Goal: Transaction & Acquisition: Register for event/course

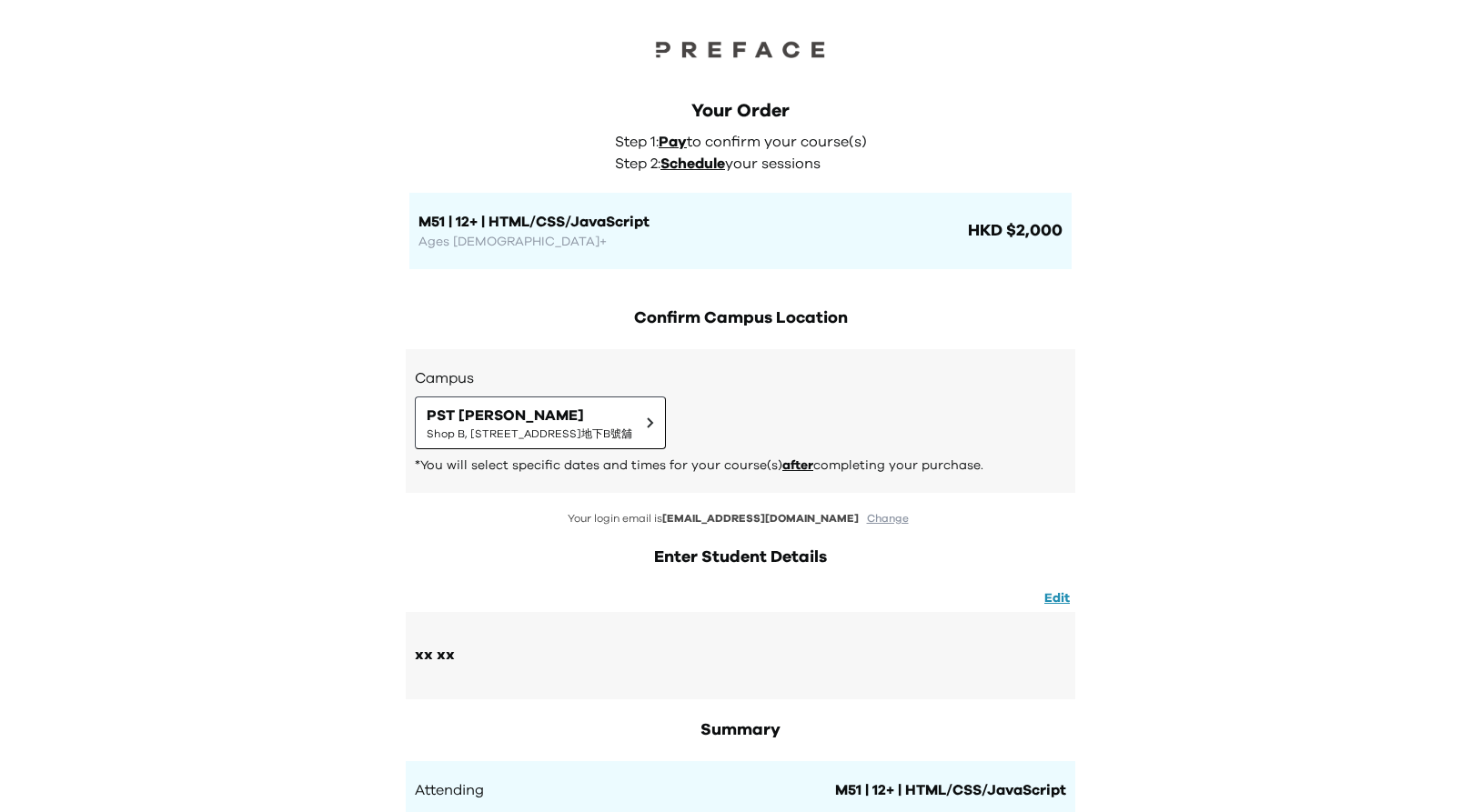
scroll to position [566, 0]
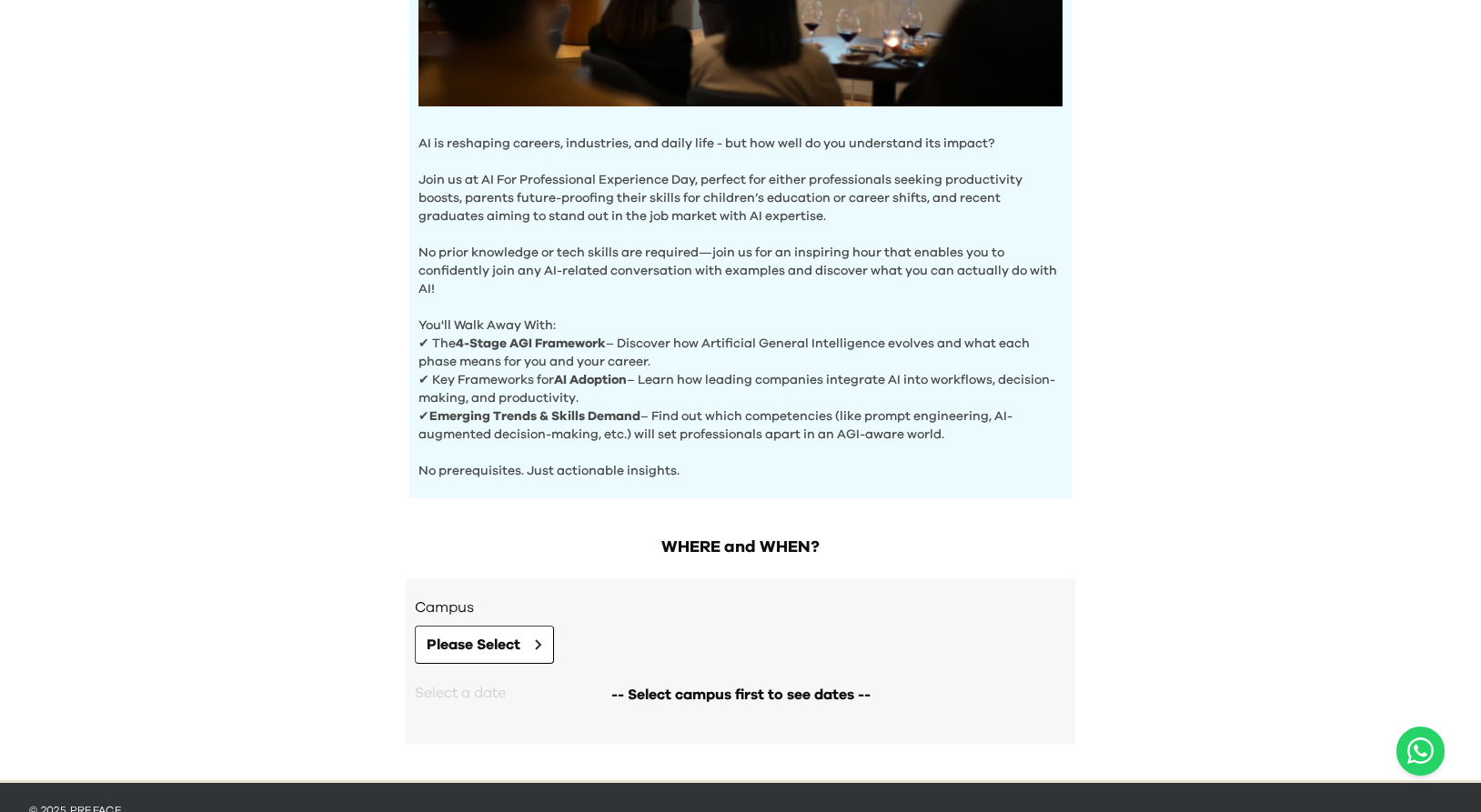
scroll to position [504, 0]
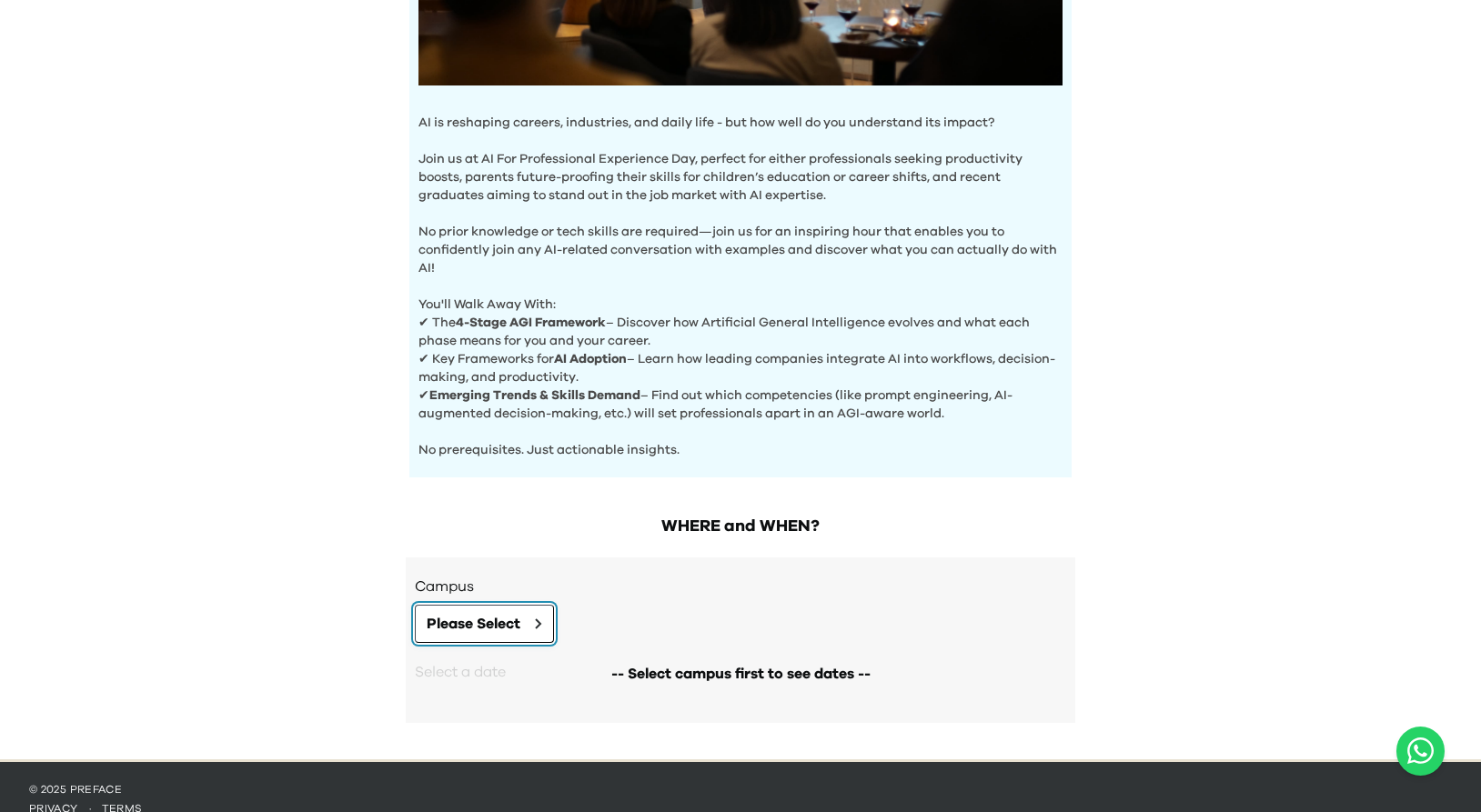
click at [505, 614] on span "Please Select" at bounding box center [473, 624] width 93 height 22
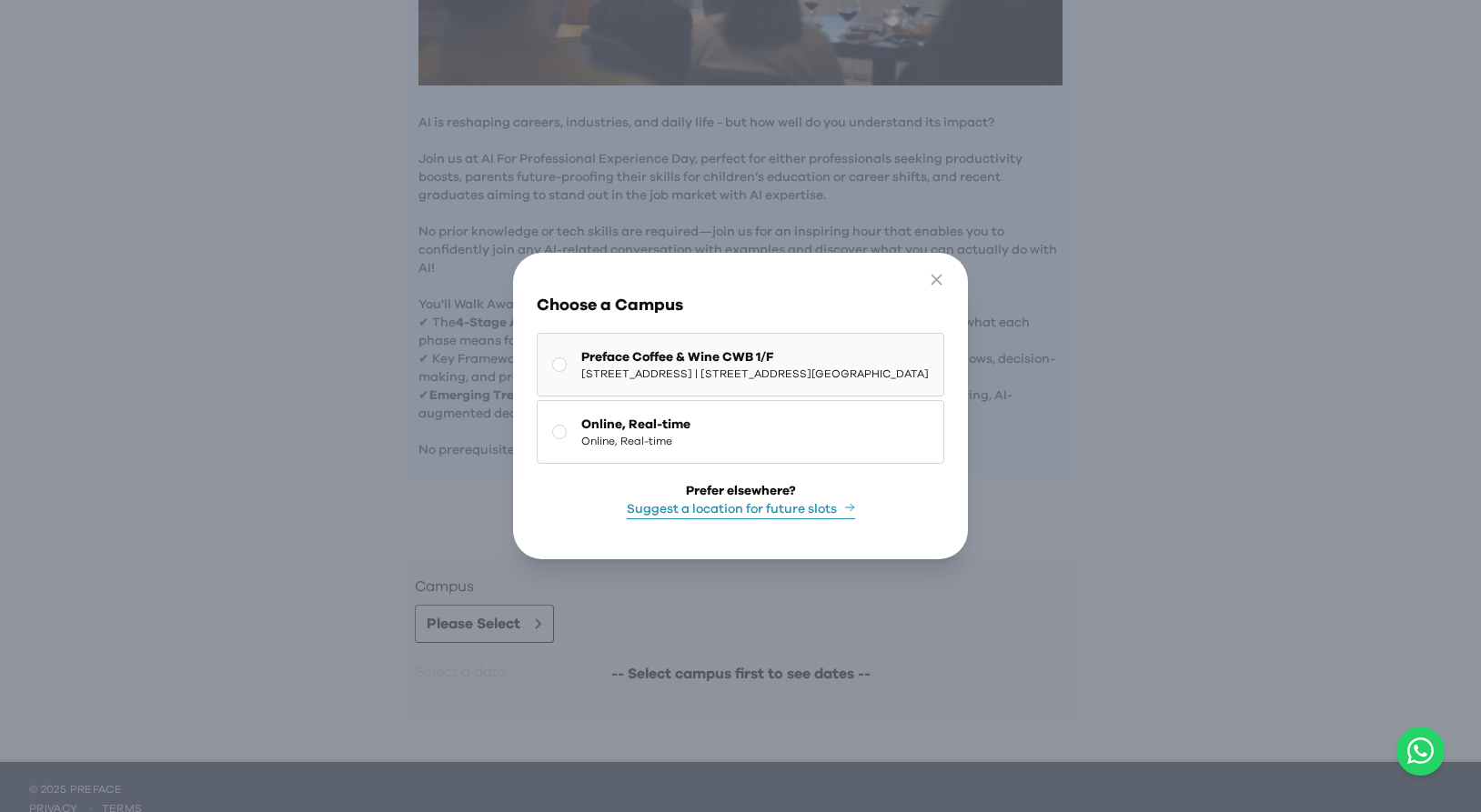
click at [722, 370] on span "[STREET_ADDRESS] | [STREET_ADDRESS][GEOGRAPHIC_DATA]" at bounding box center [755, 374] width 348 height 15
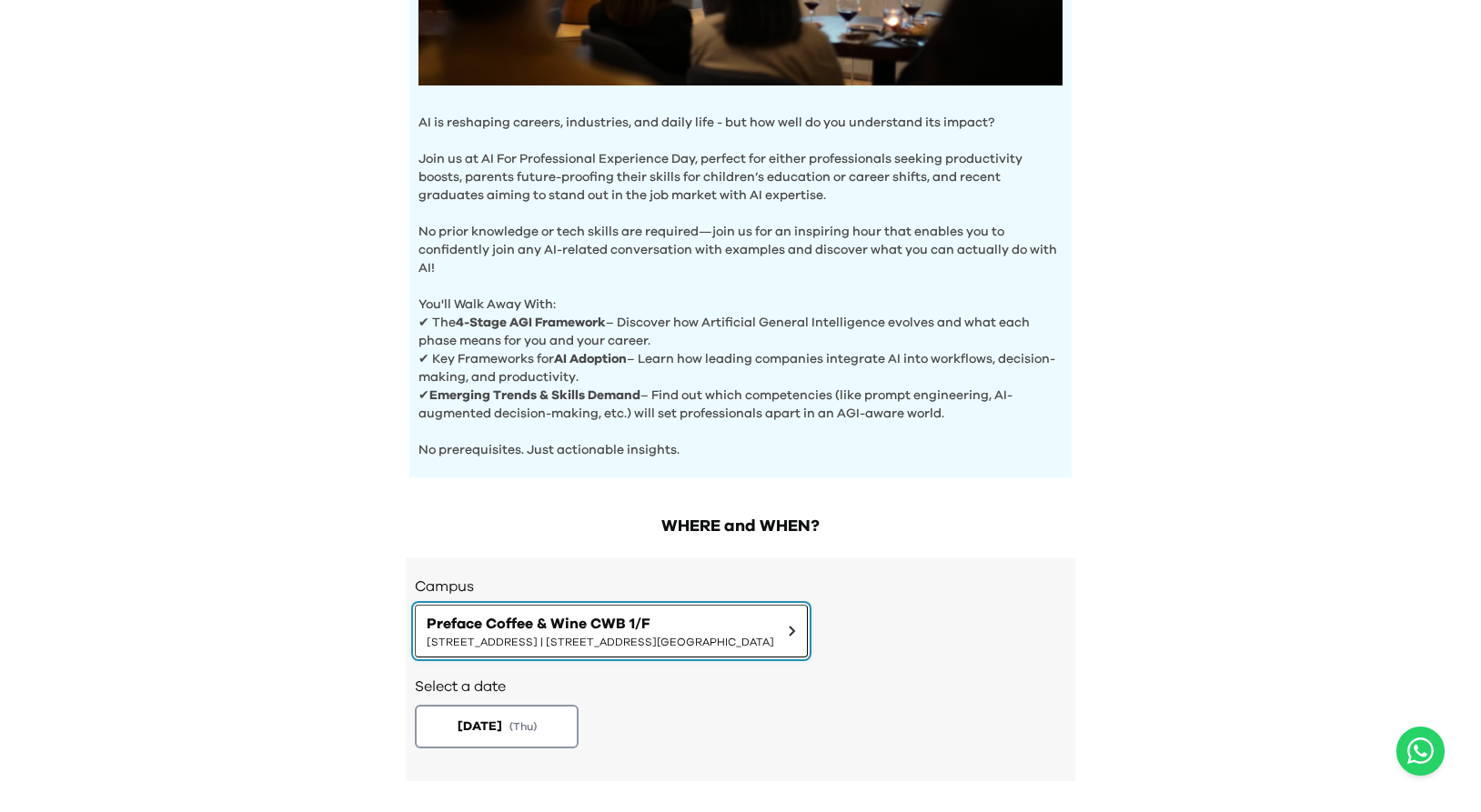
click at [573, 632] on span "Preface Coffee & Wine CWB 1/F" at bounding box center [600, 624] width 348 height 22
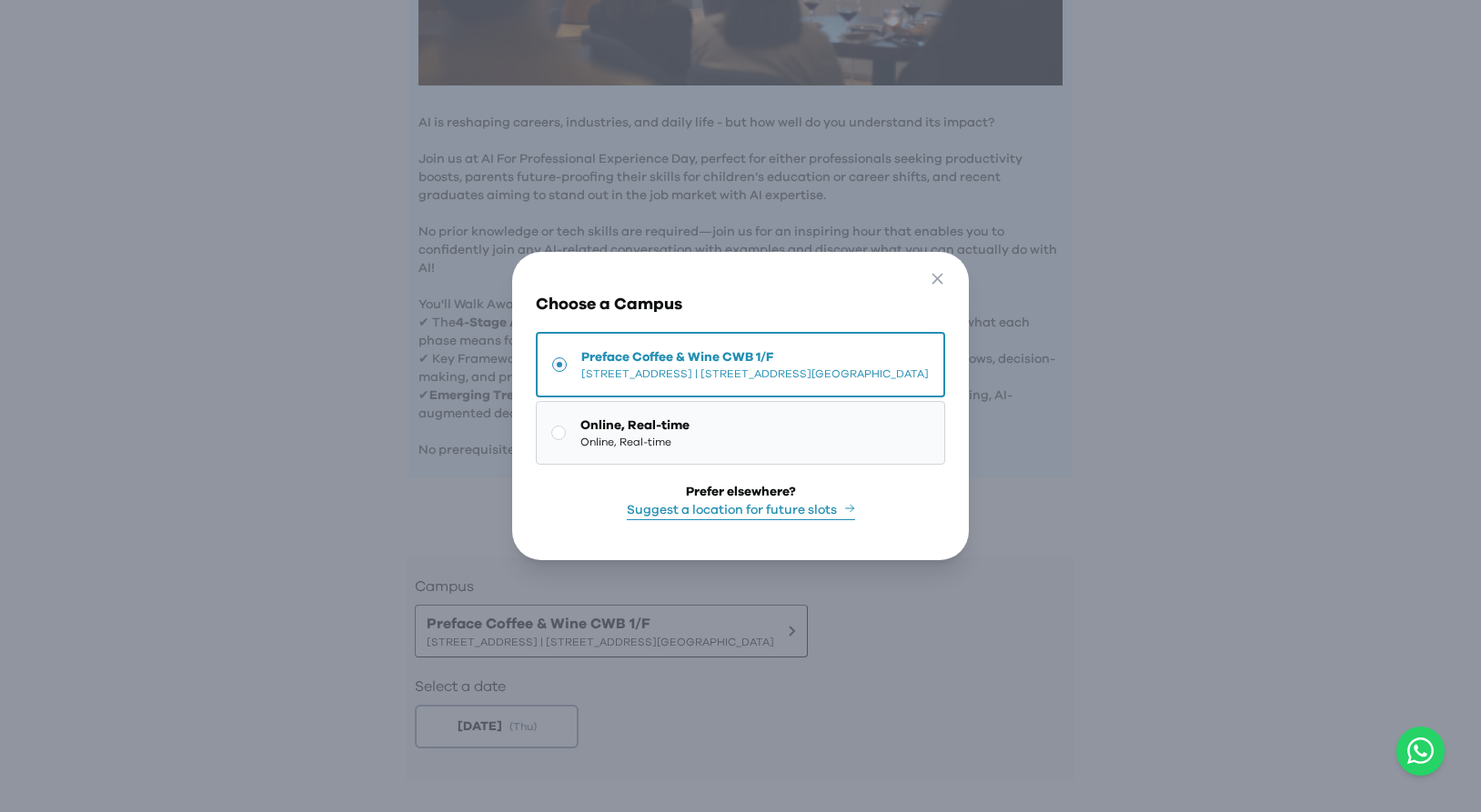
click at [611, 446] on span "Online, Real-time" at bounding box center [635, 442] width 109 height 15
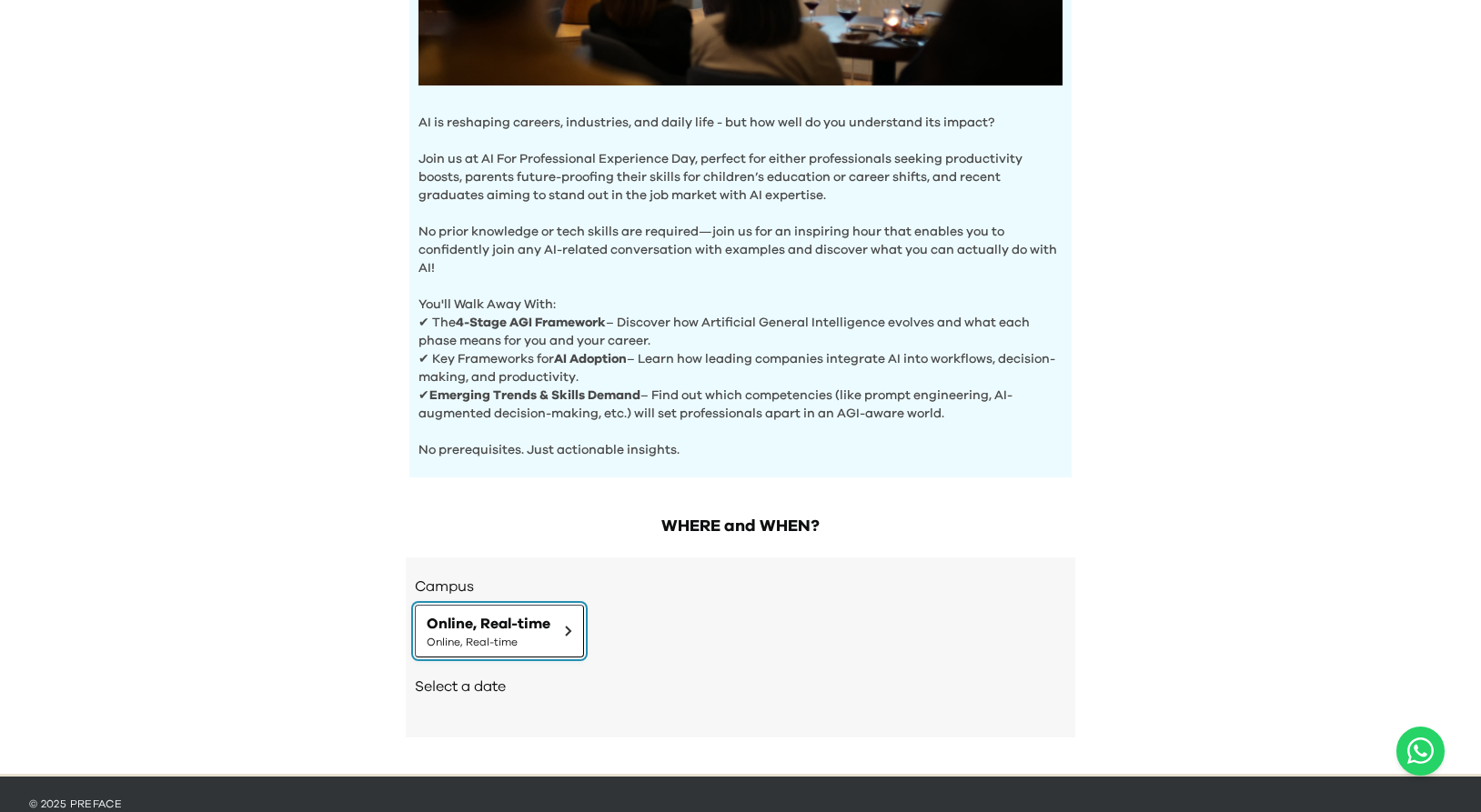
click at [509, 644] on span "Online, Real-time" at bounding box center [488, 642] width 124 height 15
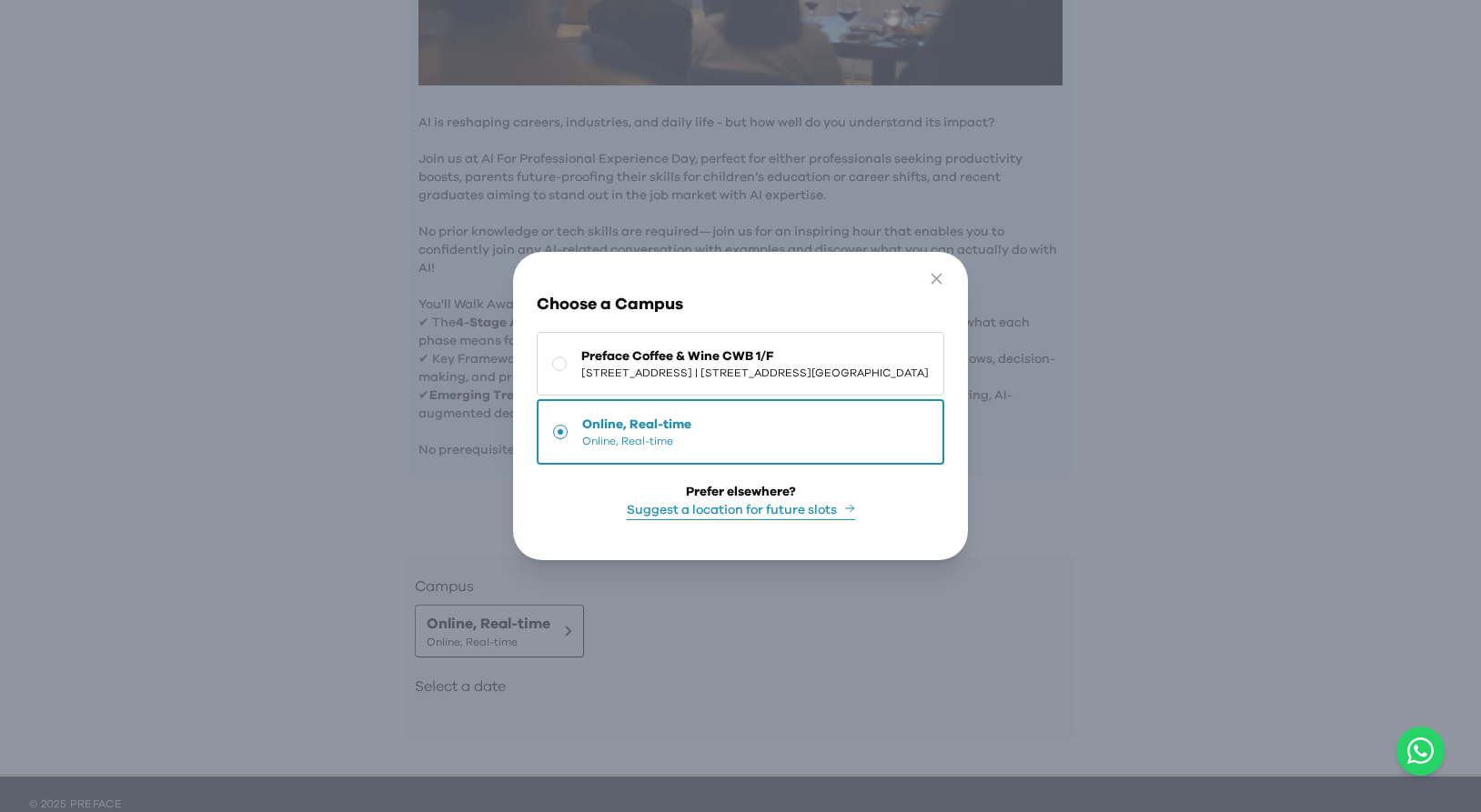
click at [1189, 483] on div "Go Back Close Choose a Campus Preface Coffee & Wine CWB 1/F 1/F, The Sharp, [ST…" at bounding box center [740, 406] width 1481 height 812
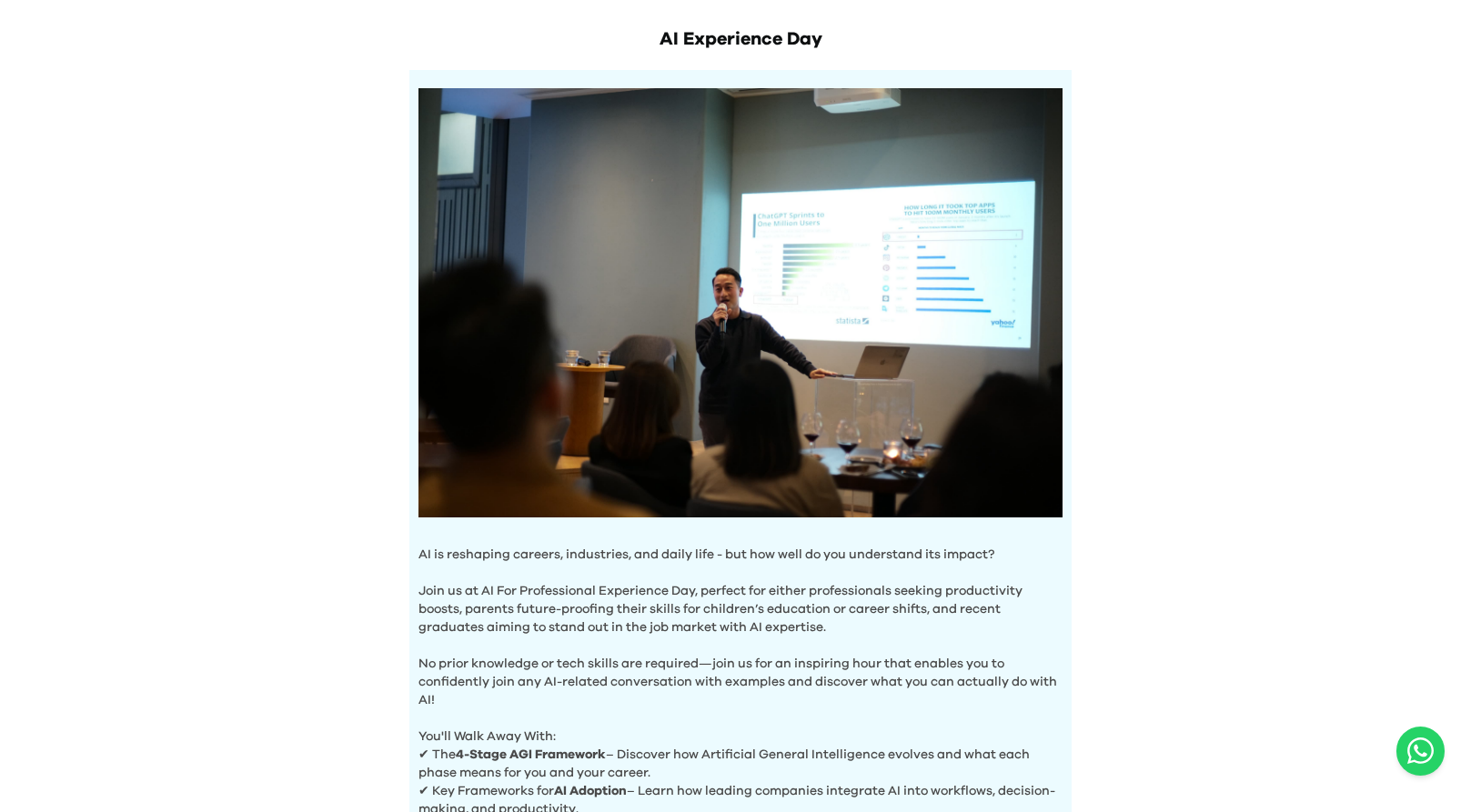
scroll to position [0, 0]
